Goal: Task Accomplishment & Management: Complete application form

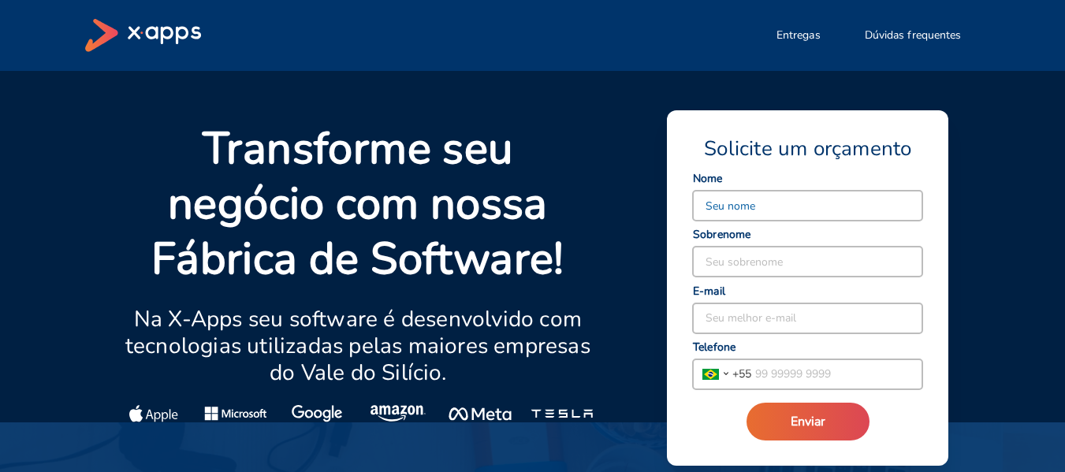
click at [865, 196] on input at bounding box center [807, 206] width 229 height 30
drag, startPoint x: 738, startPoint y: 207, endPoint x: 829, endPoint y: 207, distance: 91.4
click at [829, 207] on input "[PERSON_NAME]" at bounding box center [807, 206] width 229 height 30
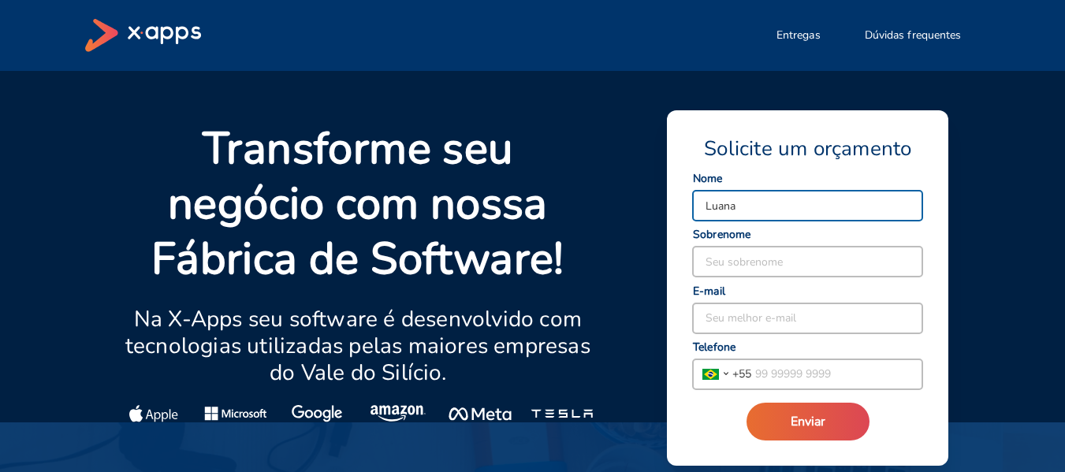
type input "Luana"
click at [796, 255] on input at bounding box center [807, 262] width 229 height 30
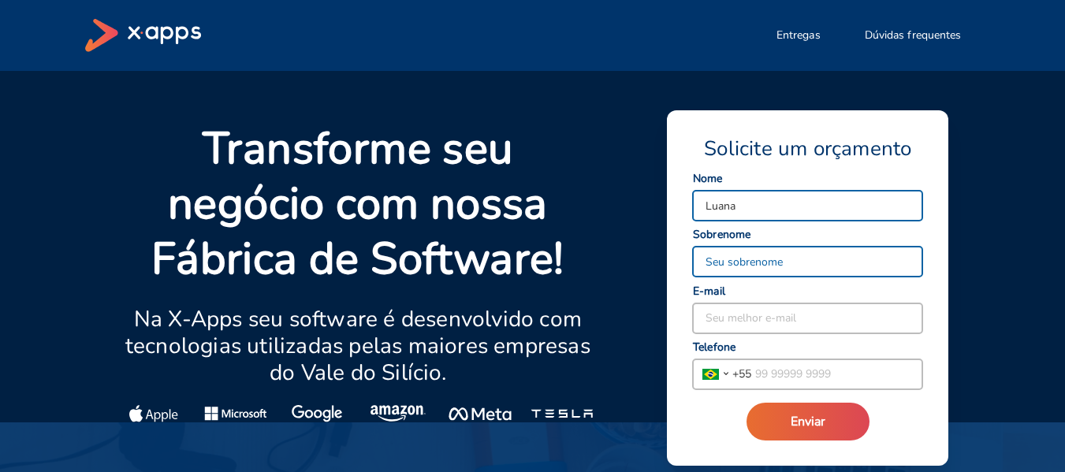
paste input "[PERSON_NAME]"
type input "[PERSON_NAME]"
click at [790, 317] on input at bounding box center [807, 319] width 229 height 30
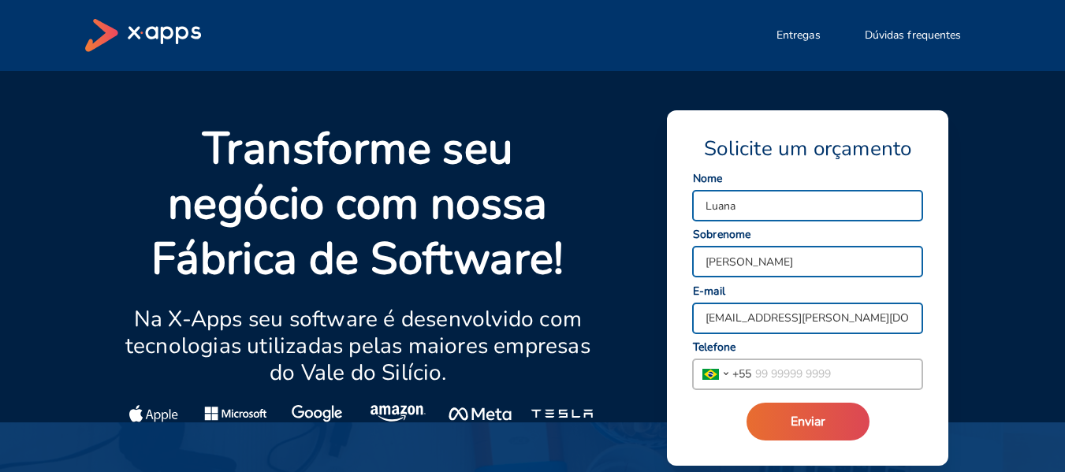
type input "[EMAIL_ADDRESS][PERSON_NAME][DOMAIN_NAME]"
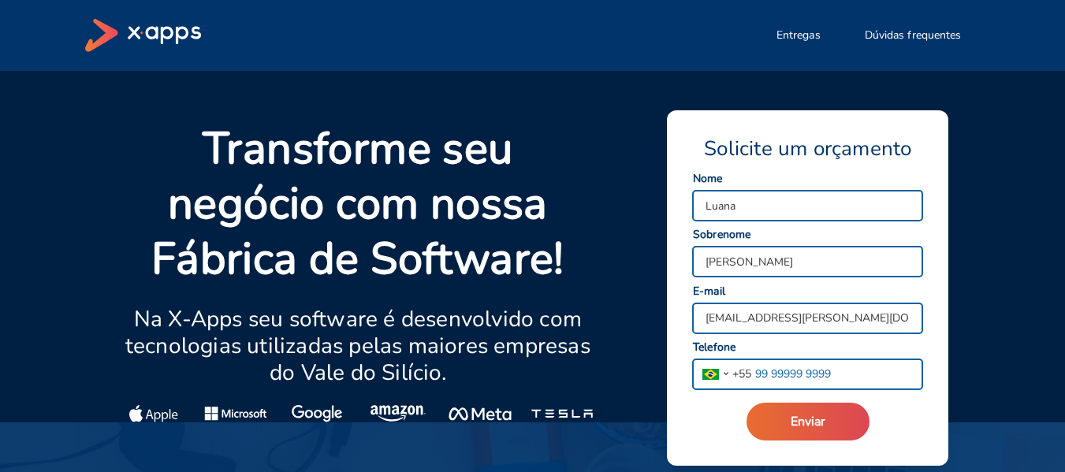
click at [813, 367] on input "tel" at bounding box center [836, 374] width 171 height 30
type input "[PHONE_NUMBER]"
click at [855, 396] on div "Solicite um orçamento Luana Seu nome [PERSON_NAME] Seu sobrenome [EMAIL_ADDRESS…" at bounding box center [807, 288] width 231 height 305
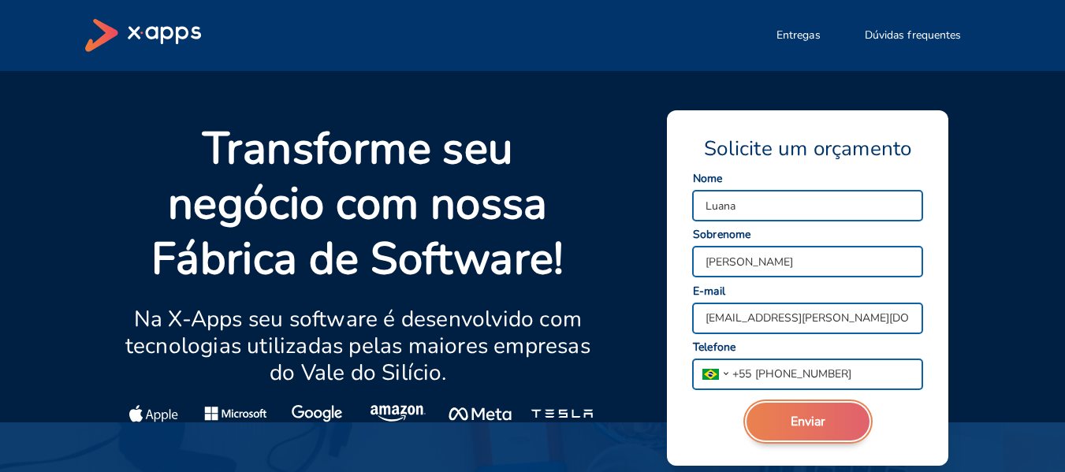
click at [831, 428] on button "Enviar" at bounding box center [808, 422] width 123 height 38
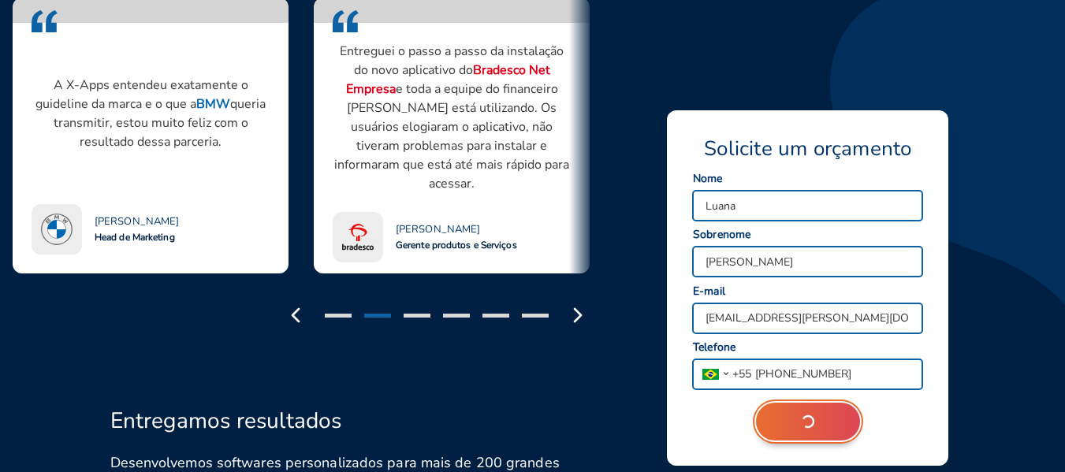
scroll to position [1419, 0]
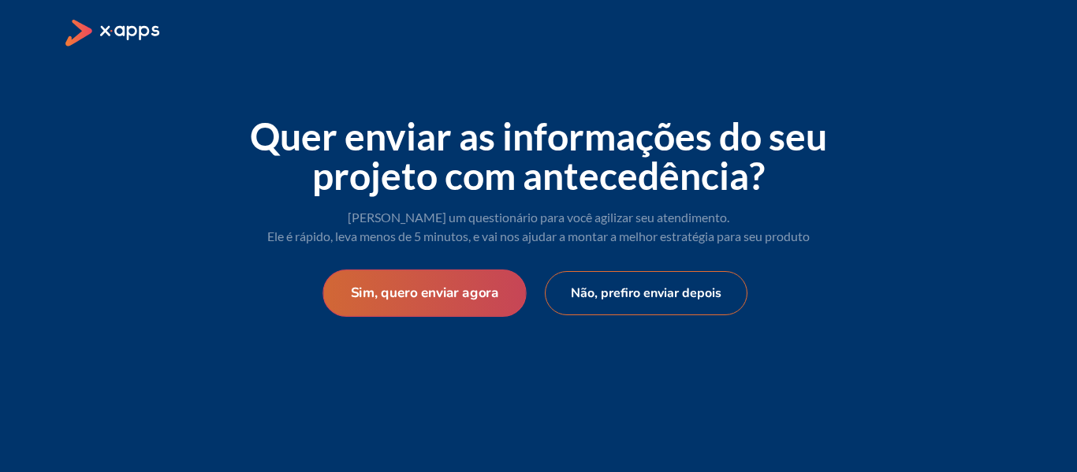
click at [497, 294] on button "Sim, quero enviar agora" at bounding box center [423, 293] width 203 height 47
click at [476, 287] on button "Sim, quero enviar agora" at bounding box center [423, 293] width 203 height 47
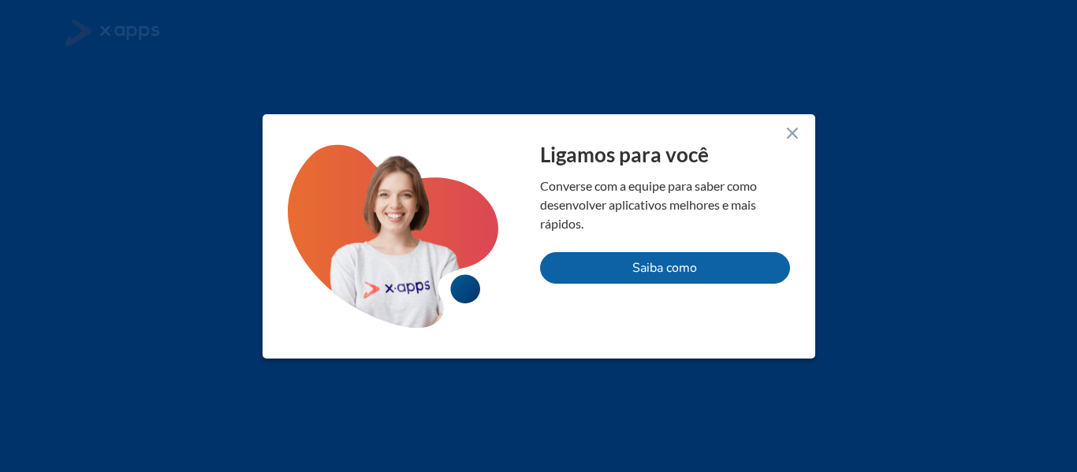
click at [792, 132] on line at bounding box center [792, 132] width 9 height 9
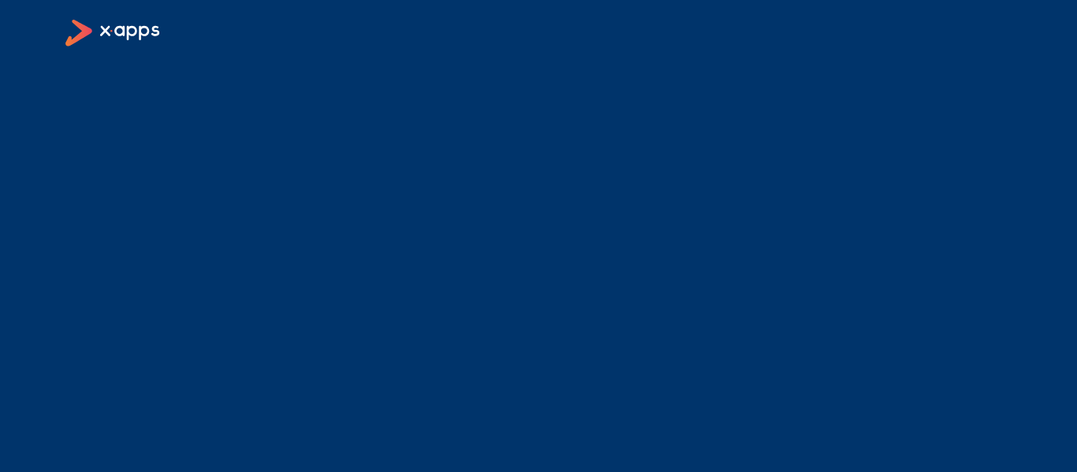
click at [117, 35] on icon at bounding box center [131, 32] width 61 height 15
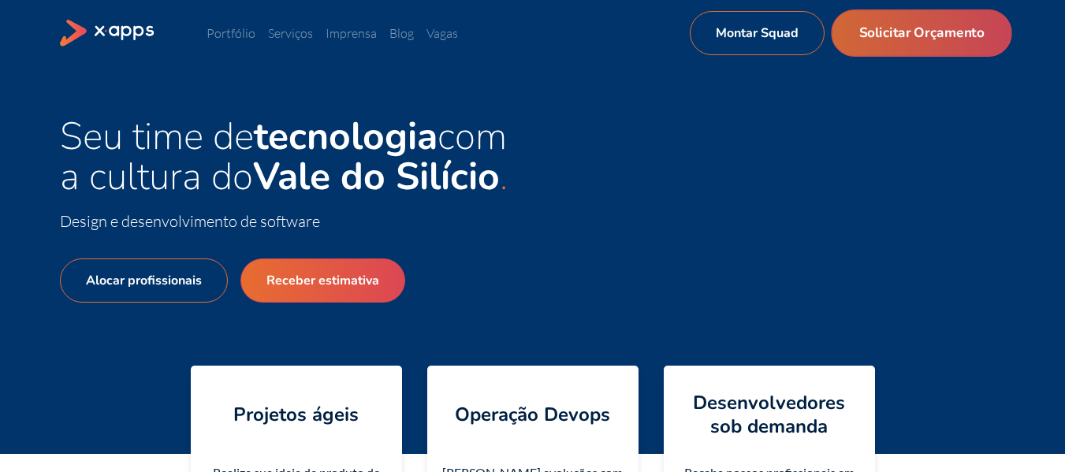
click at [898, 39] on link "Solicitar Orçamento" at bounding box center [921, 32] width 181 height 47
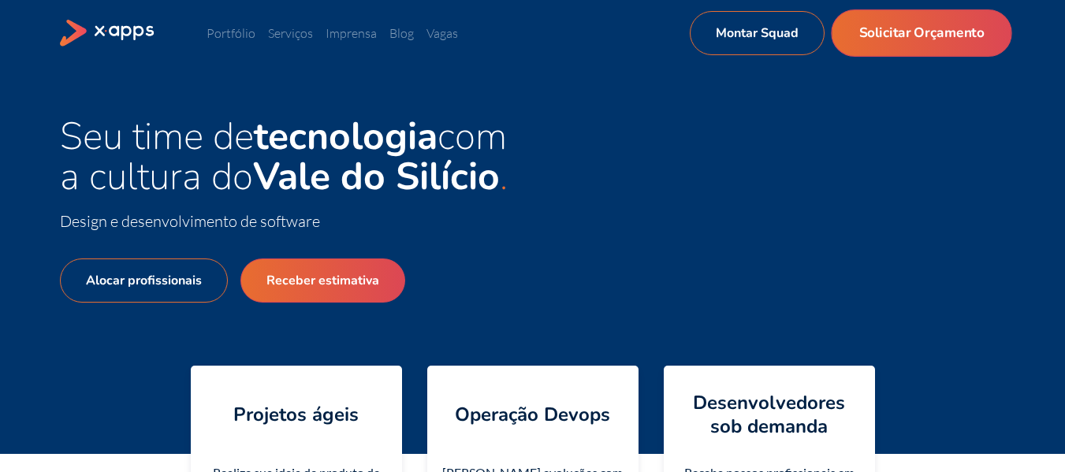
select select "BR"
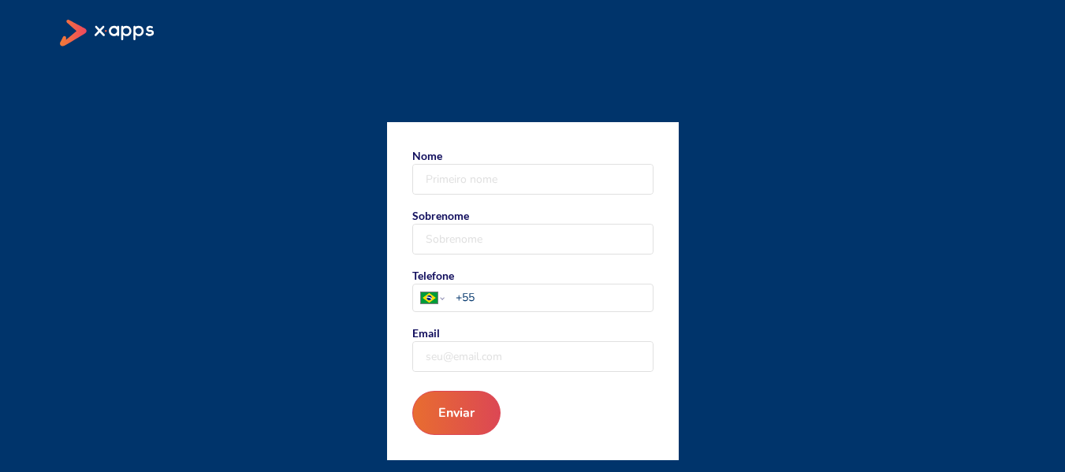
scroll to position [135, 0]
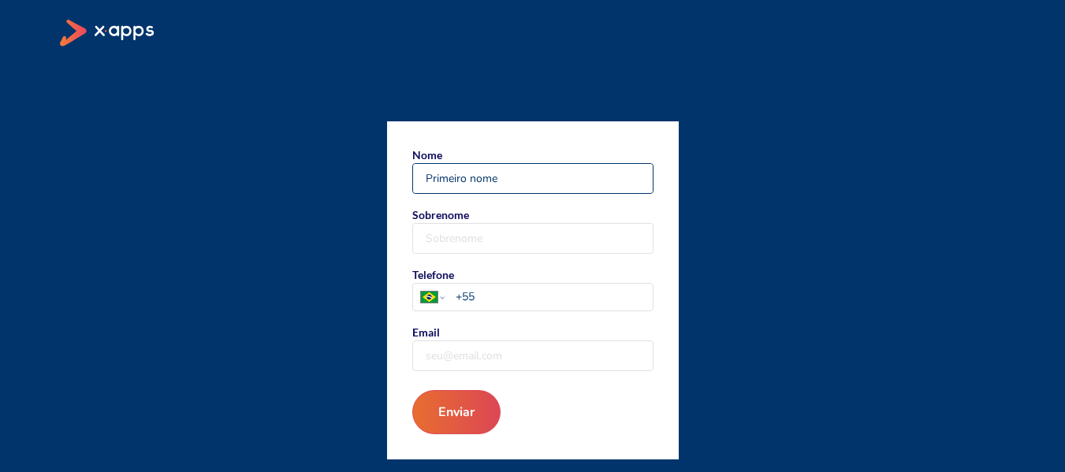
click at [575, 172] on input "Nome" at bounding box center [533, 178] width 240 height 29
type input "Luana"
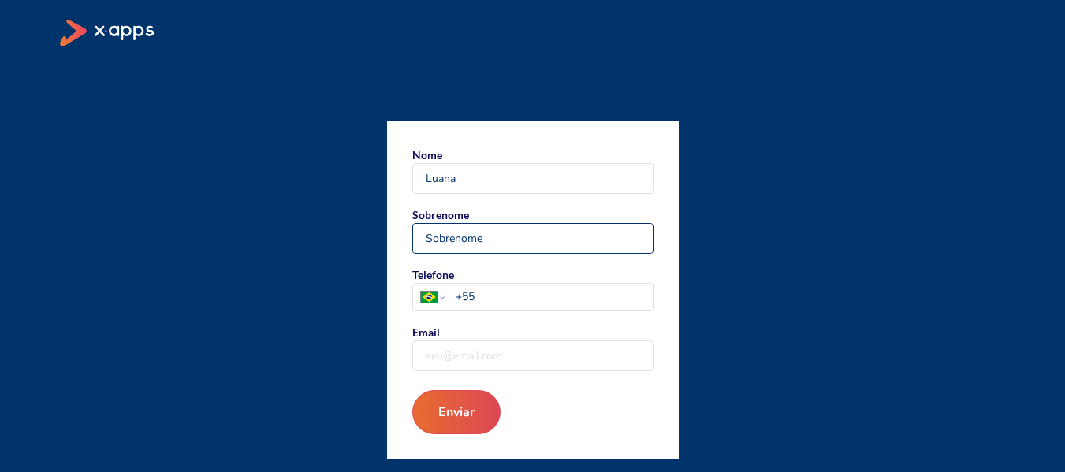
click at [540, 240] on input "Sobrenome" at bounding box center [533, 238] width 240 height 29
type input "[PERSON_NAME]"
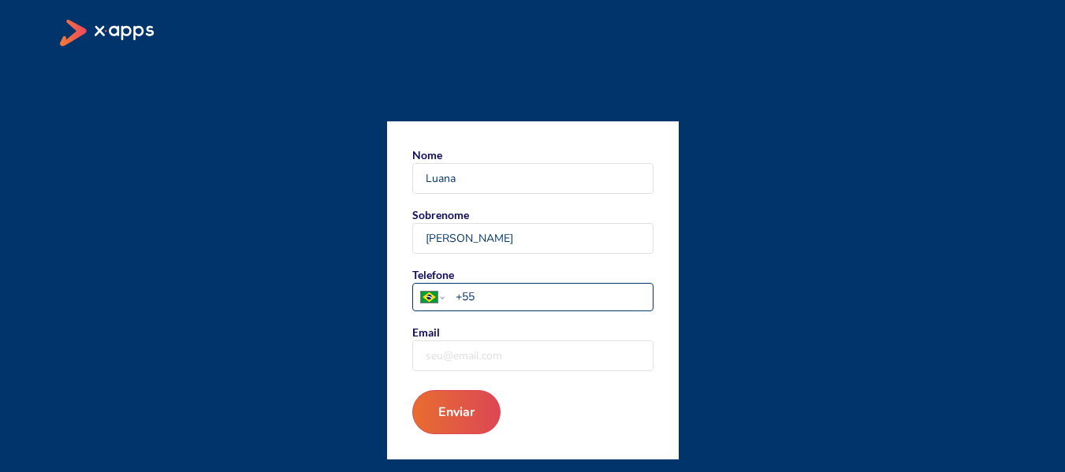
click at [535, 300] on input "+55" at bounding box center [554, 297] width 196 height 17
type input "[PHONE_NUMBER]"
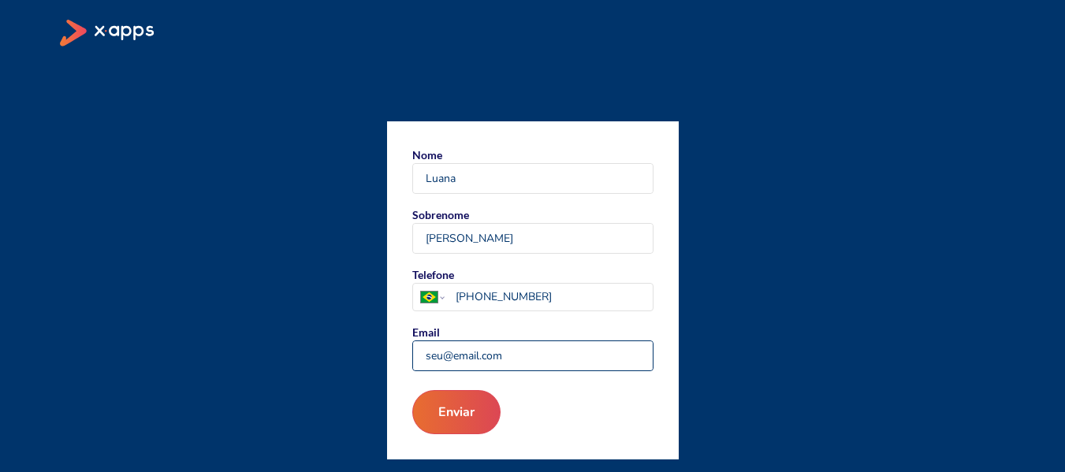
click at [535, 364] on input "Email" at bounding box center [533, 355] width 240 height 29
type input "[EMAIL_ADDRESS][PERSON_NAME][DOMAIN_NAME]"
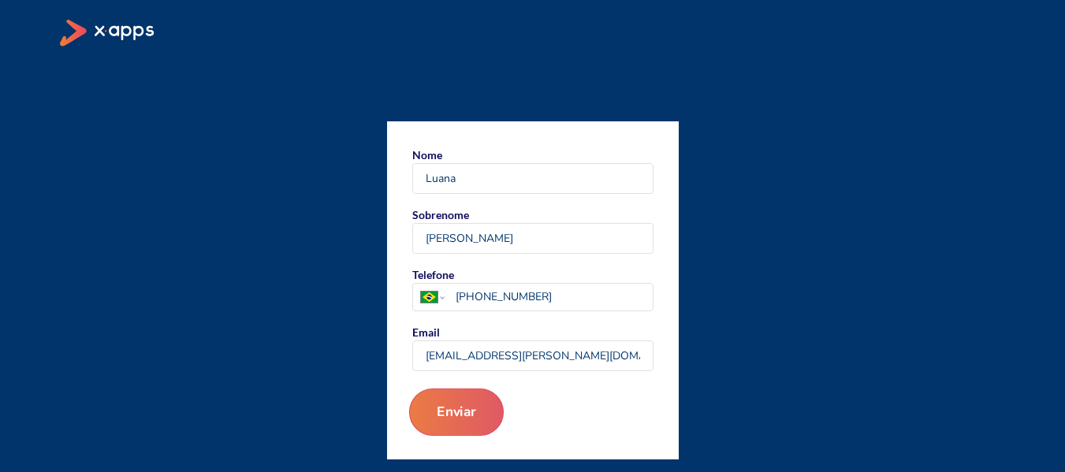
click at [467, 412] on button "Enviar" at bounding box center [455, 412] width 95 height 47
